Goal: Information Seeking & Learning: Learn about a topic

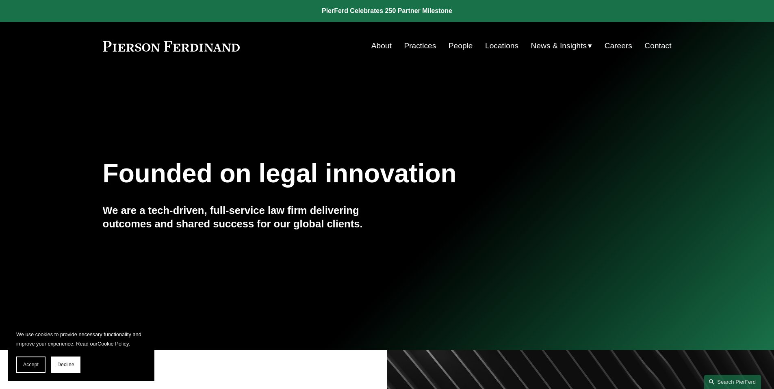
click at [239, 223] on h4 "We are a tech-driven, full-service law firm delivering outcomes and shared succ…" at bounding box center [245, 217] width 284 height 26
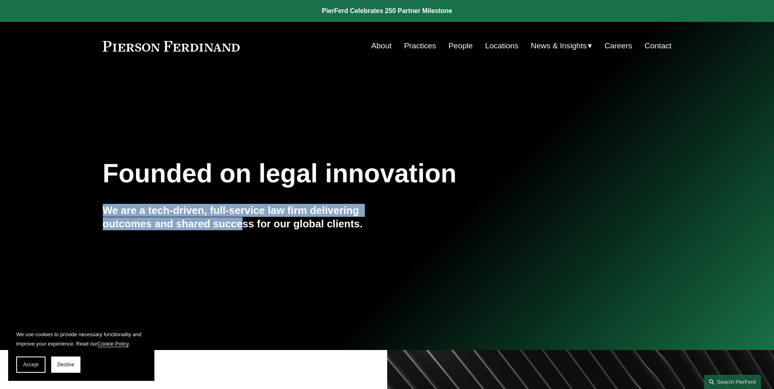
drag, startPoint x: 245, startPoint y: 227, endPoint x: 228, endPoint y: 190, distance: 41.1
click at [228, 190] on div "Founded on legal innovation We are a tech-driven, full-service law firm deliver…" at bounding box center [387, 210] width 774 height 110
click at [227, 190] on div "Founded on legal innovation" at bounding box center [340, 173] width 474 height 37
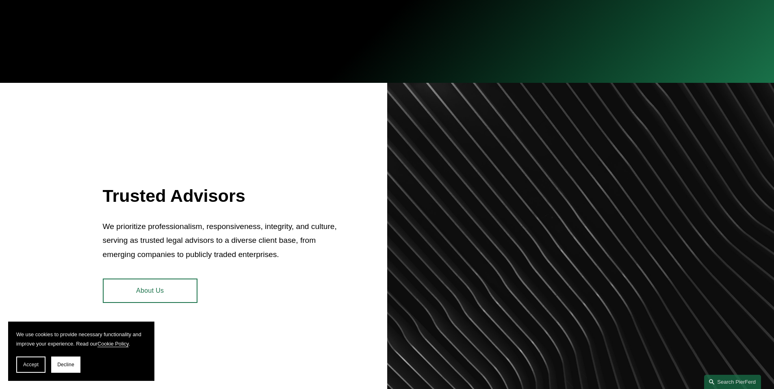
scroll to position [269, 0]
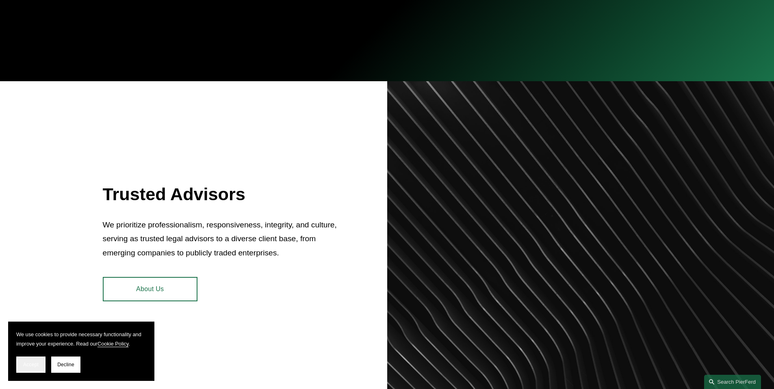
click at [34, 367] on span "Accept" at bounding box center [30, 365] width 15 height 6
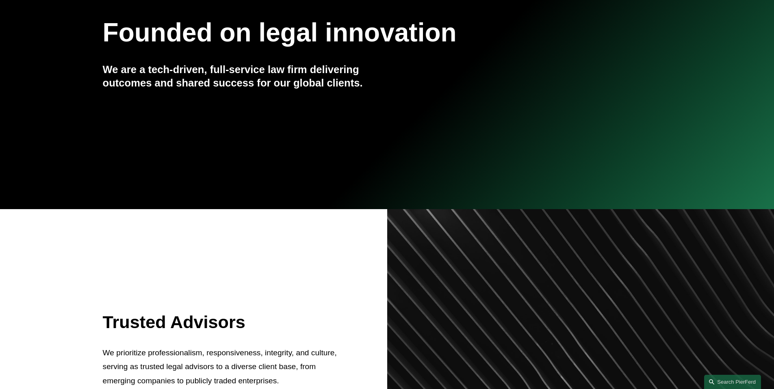
scroll to position [0, 0]
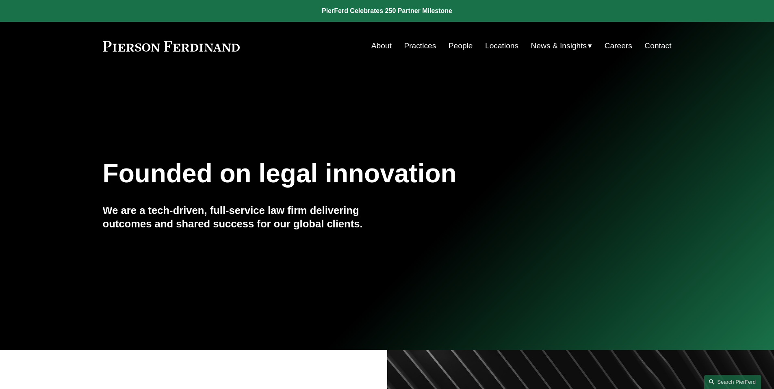
click at [371, 47] on link "About" at bounding box center [381, 45] width 20 height 15
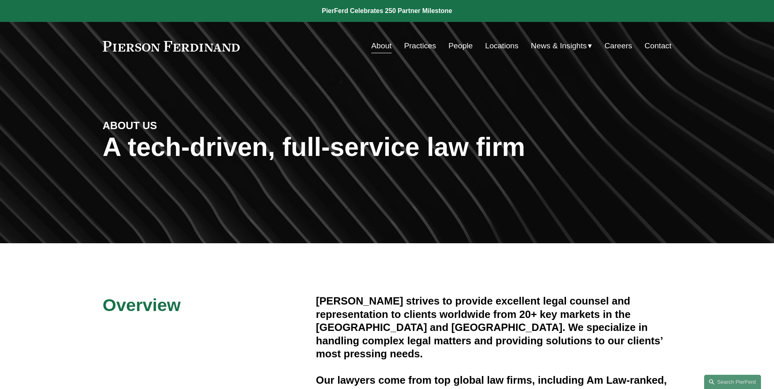
click at [413, 44] on link "Practices" at bounding box center [420, 45] width 32 height 15
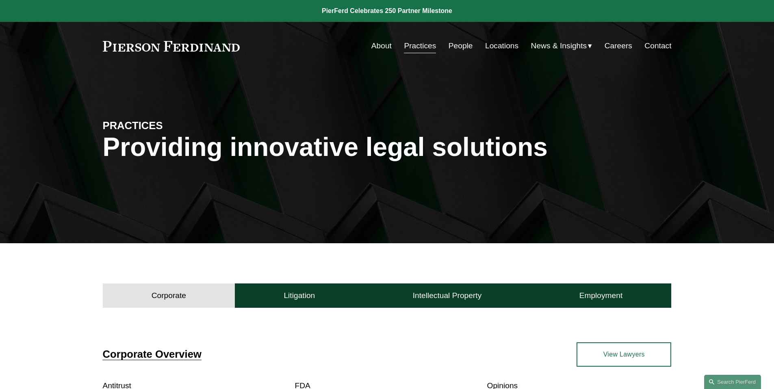
click at [451, 49] on link "People" at bounding box center [461, 45] width 24 height 15
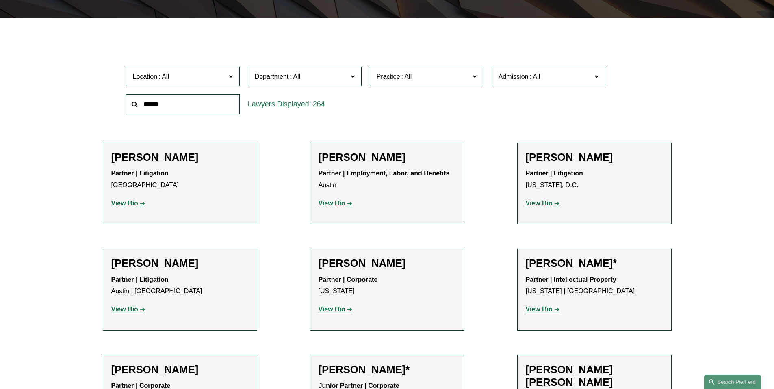
scroll to position [226, 0]
click at [222, 76] on span "Location" at bounding box center [179, 76] width 93 height 11
click at [0, 0] on link "London" at bounding box center [0, 0] width 0 height 0
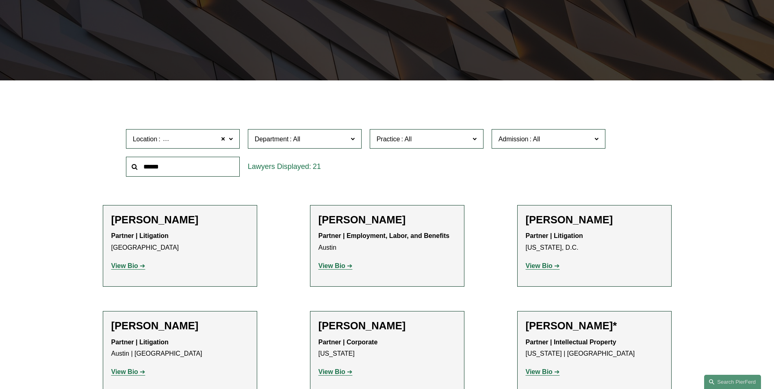
scroll to position [163, 0]
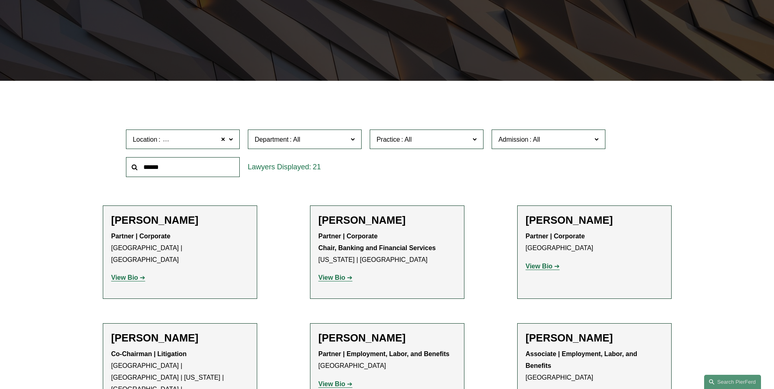
click at [337, 280] on strong "View Bio" at bounding box center [332, 277] width 27 height 7
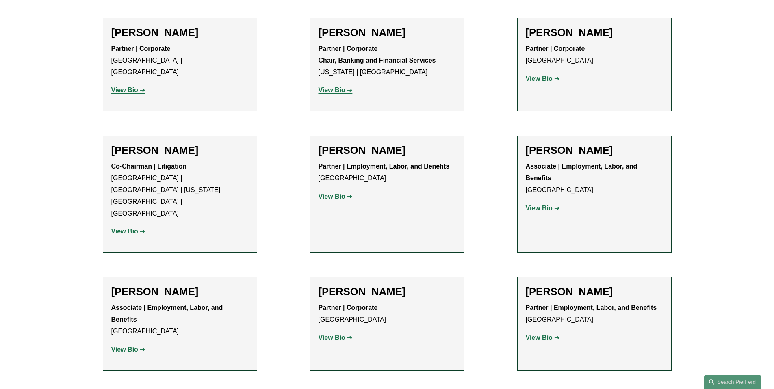
scroll to position [352, 0]
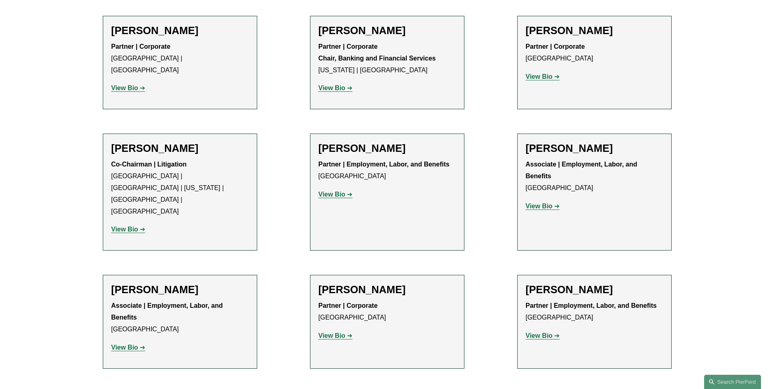
click at [552, 205] on link "View Bio" at bounding box center [543, 206] width 34 height 7
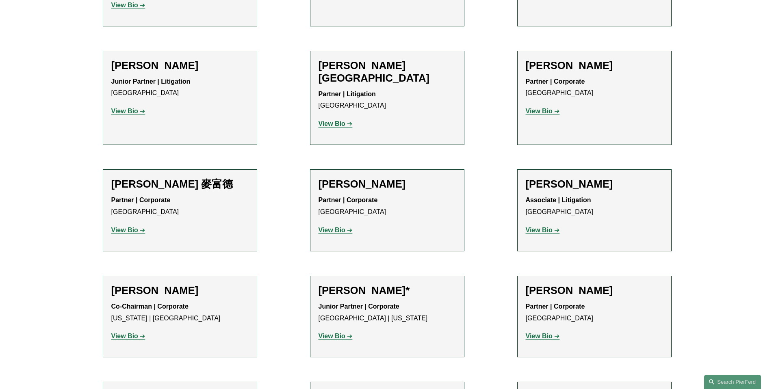
scroll to position [729, 0]
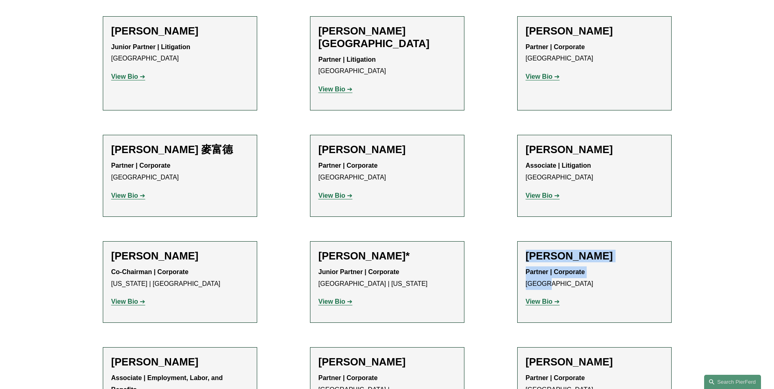
drag, startPoint x: 562, startPoint y: 244, endPoint x: 529, endPoint y: 221, distance: 39.7
click at [529, 250] on div "Paul-Michael Rebus Partner | Corporate London View Bio Location: London; Depart…" at bounding box center [594, 282] width 137 height 65
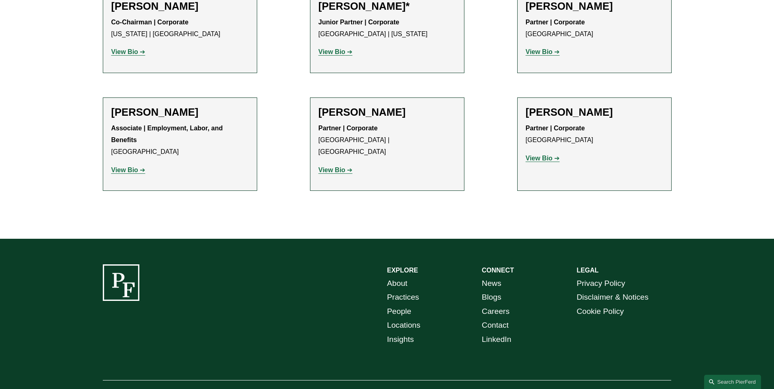
click at [347, 239] on div "EXPLORE CONNECT About Practices People Locations Insights News Blogs Careers Co…" at bounding box center [387, 332] width 774 height 186
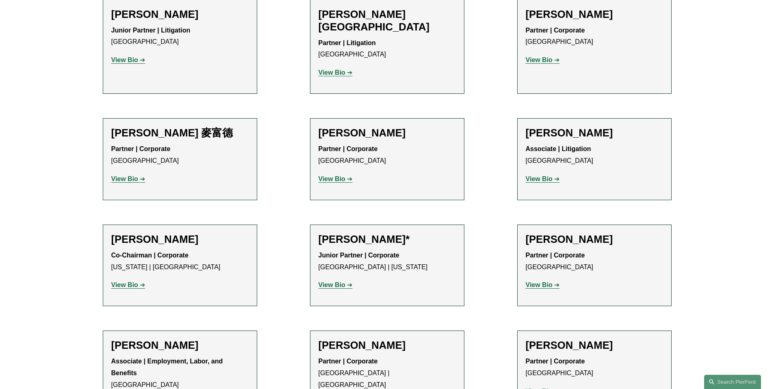
scroll to position [723, 0]
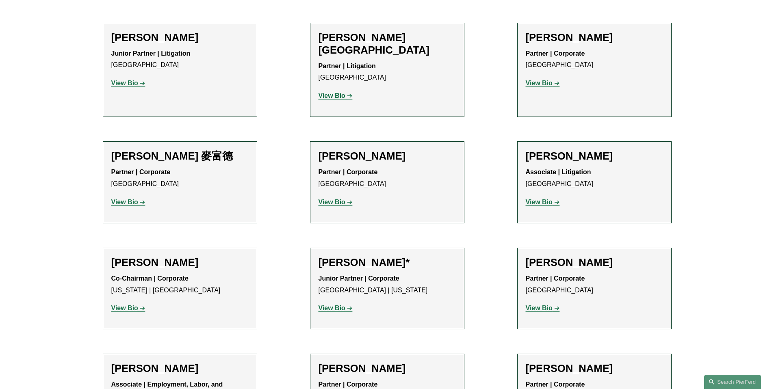
click at [132, 273] on div "Co-Chairman | Corporate New York | London View Bio Location: New York; Location…" at bounding box center [179, 293] width 137 height 41
click at [133, 305] on strong "View Bio" at bounding box center [124, 308] width 27 height 7
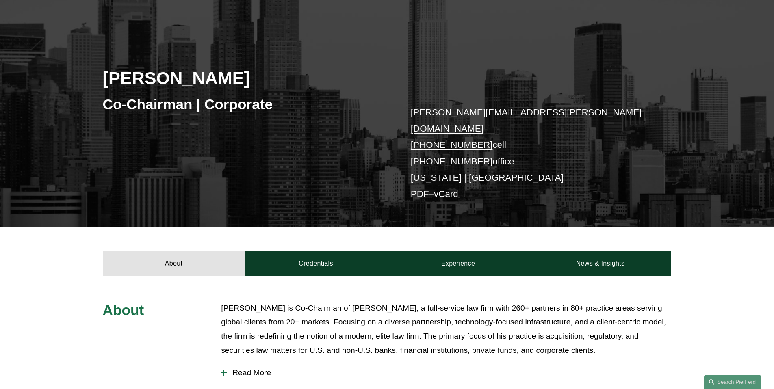
scroll to position [239, 0]
